Goal: Task Accomplishment & Management: Manage account settings

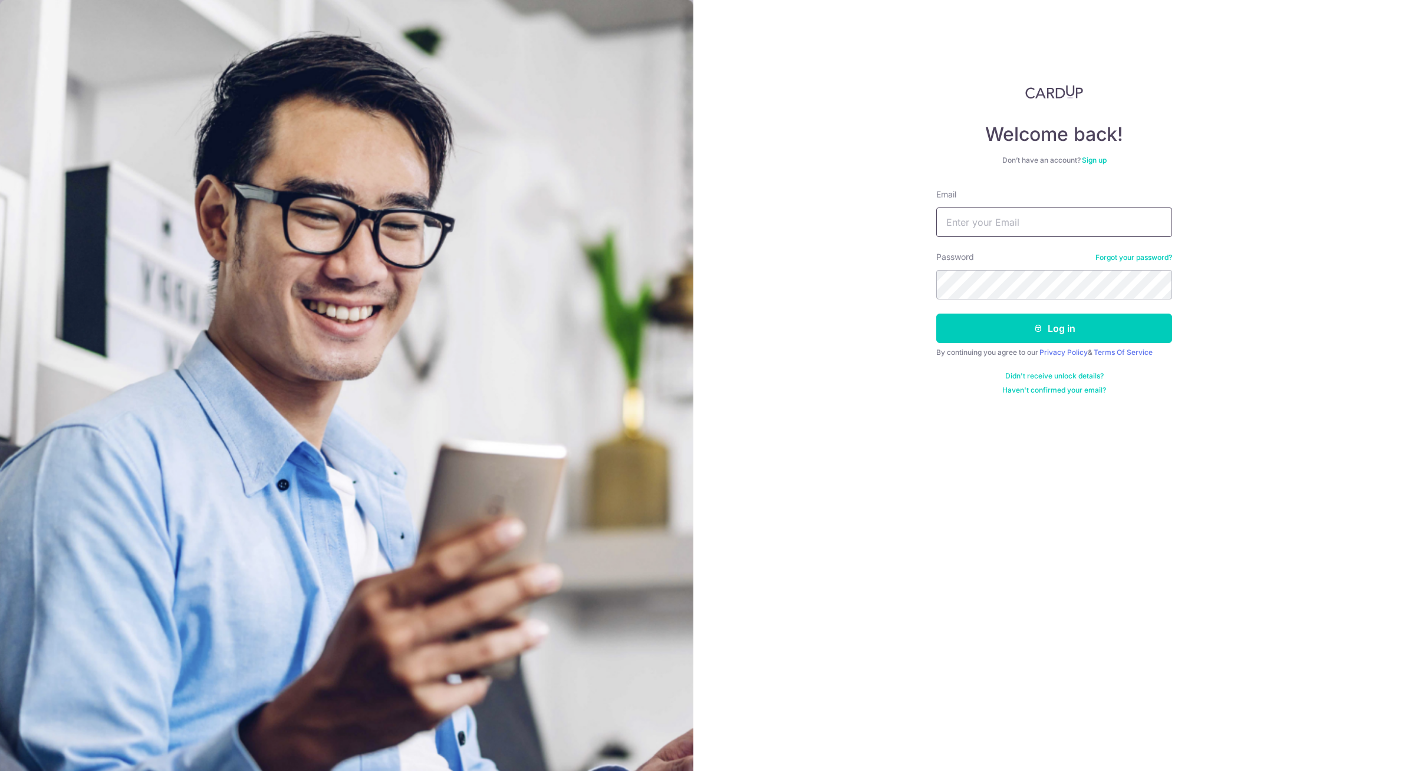
type input "[EMAIL_ADDRESS][DOMAIN_NAME]"
click at [1043, 327] on button "Log in" at bounding box center [1054, 328] width 236 height 29
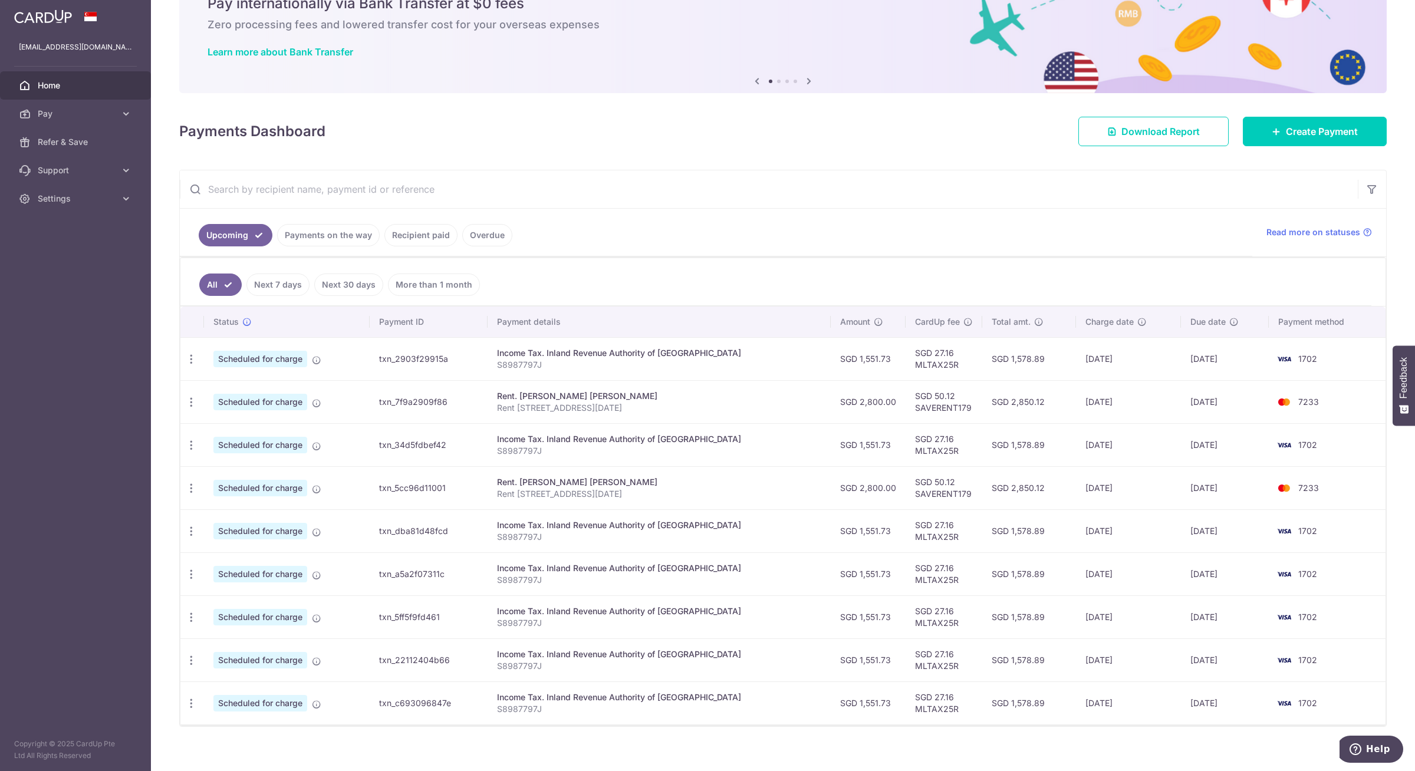
scroll to position [72, 0]
